Goal: Information Seeking & Learning: Learn about a topic

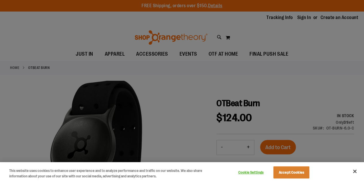
click at [209, 92] on div at bounding box center [182, 91] width 364 height 182
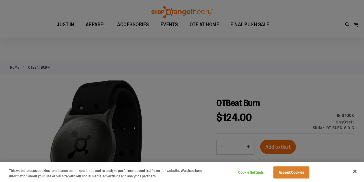
scroll to position [57, 0]
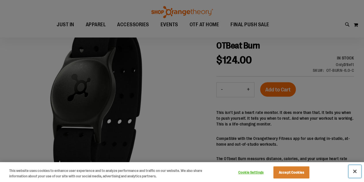
click at [353, 170] on button "Close" at bounding box center [355, 171] width 13 height 13
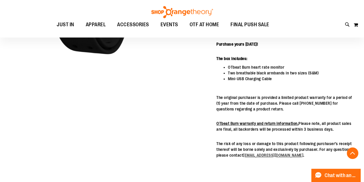
scroll to position [230, 0]
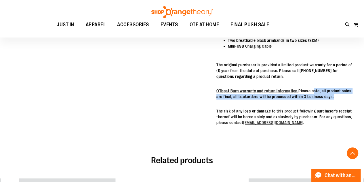
drag, startPoint x: 312, startPoint y: 89, endPoint x: 350, endPoint y: 102, distance: 40.3
click at [350, 102] on div "This isn't just a heart rate monitor. It does more than that. It tells you when…" at bounding box center [285, 31] width 138 height 189
click at [345, 105] on div "This isn't just a heart rate monitor. It does more than that. It tells you when…" at bounding box center [285, 31] width 138 height 189
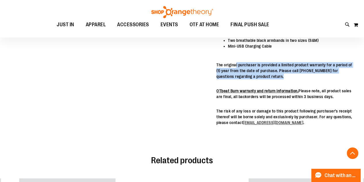
drag, startPoint x: 235, startPoint y: 64, endPoint x: 267, endPoint y: 79, distance: 35.0
click at [267, 79] on div "This isn't just a heart rate monitor. It does more than that. It tells you when…" at bounding box center [285, 31] width 138 height 189
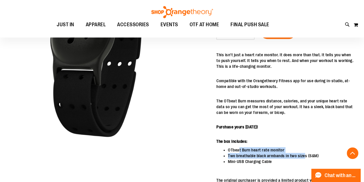
drag, startPoint x: 239, startPoint y: 151, endPoint x: 303, endPoint y: 153, distance: 64.8
click at [303, 153] on ul "OTbeat Burn heart rate monitor Two breathable black armbands in two sizes (S&M)…" at bounding box center [285, 155] width 138 height 17
click at [273, 157] on li "Two breathable black armbands in two sizes (S&M)" at bounding box center [291, 156] width 126 height 6
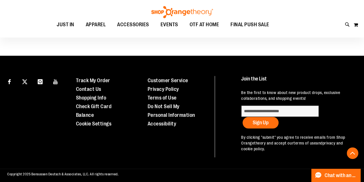
scroll to position [493, 0]
